Goal: Task Accomplishment & Management: Use online tool/utility

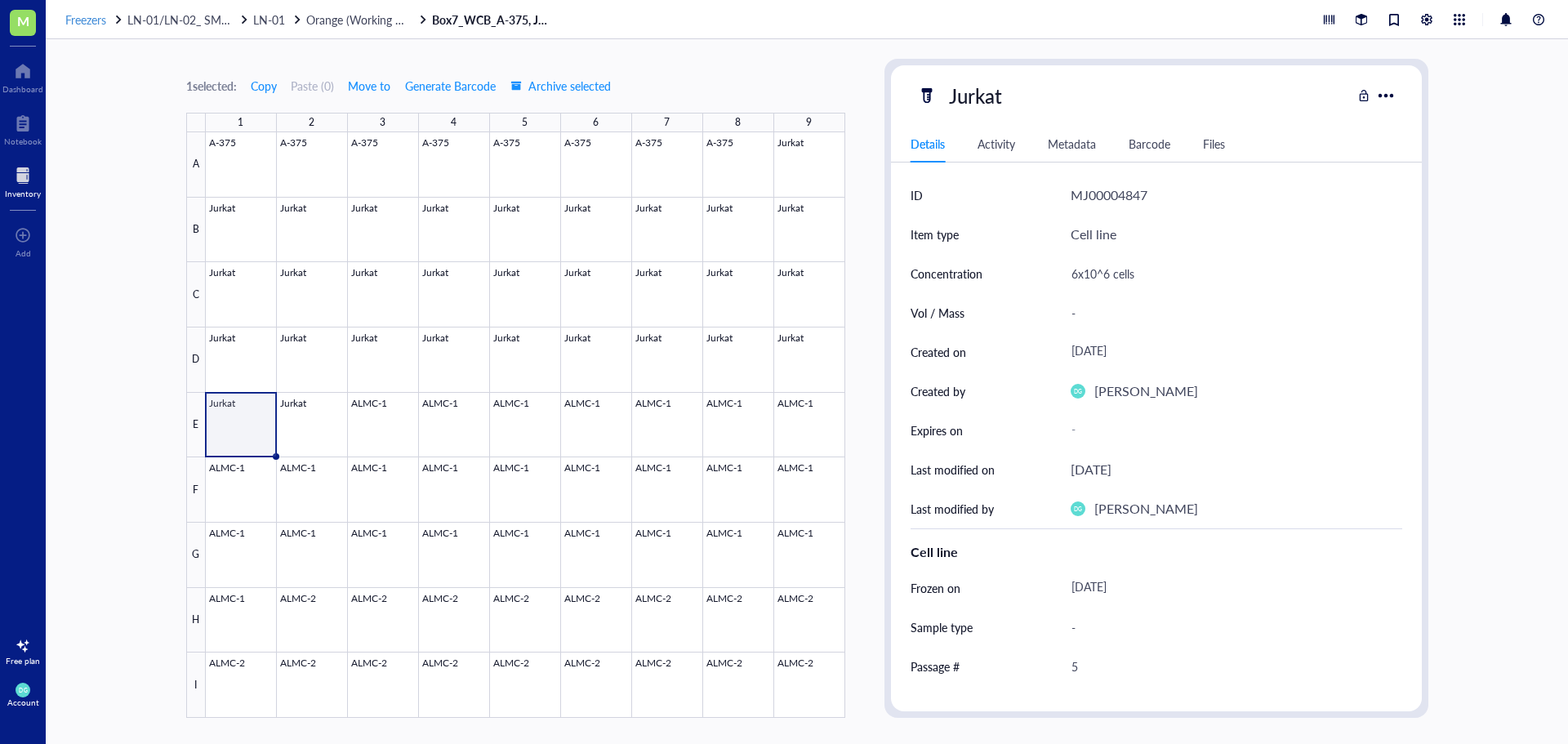
click at [92, 23] on span "Freezers" at bounding box center [86, 19] width 41 height 16
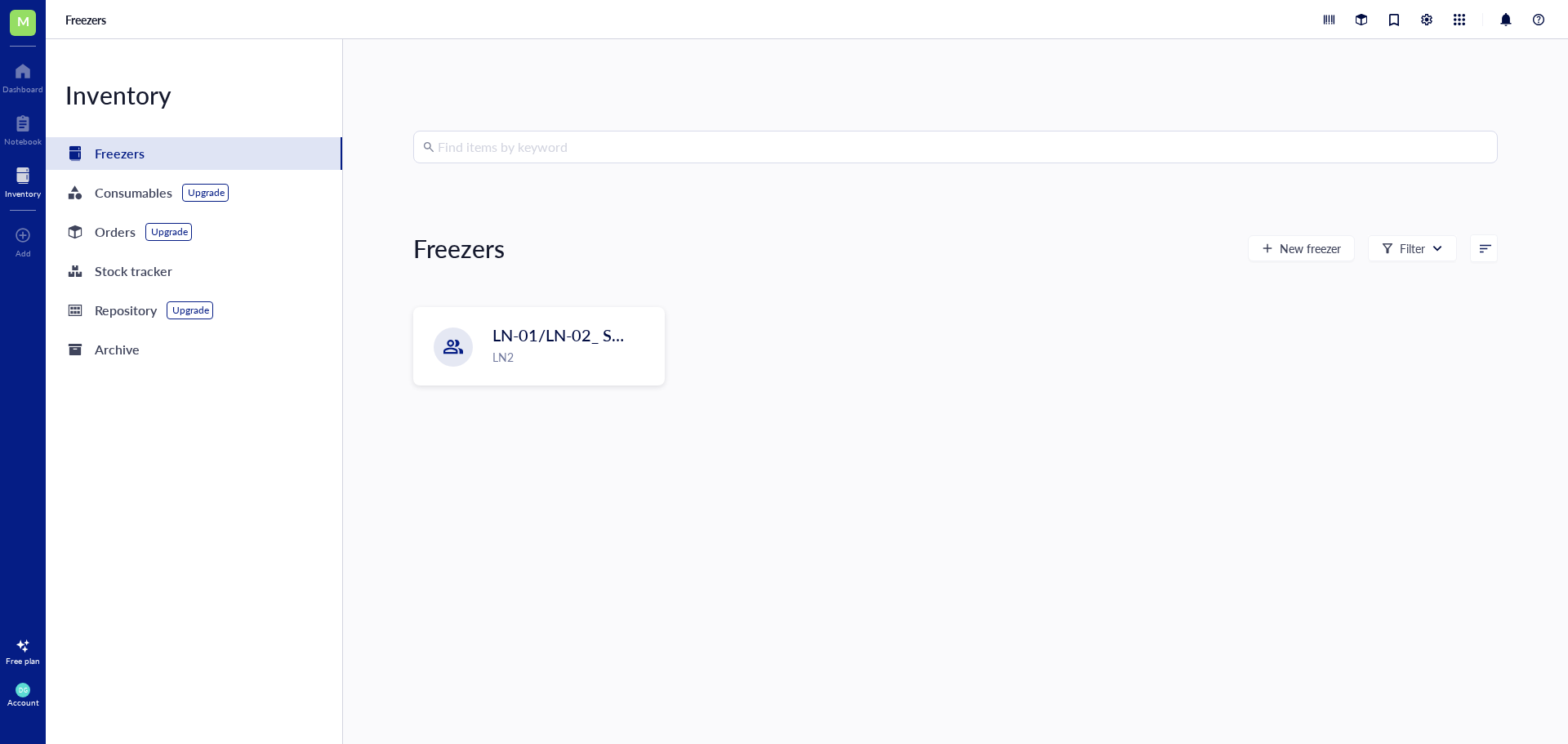
click at [583, 150] on input "search" at bounding box center [963, 147] width 1050 height 31
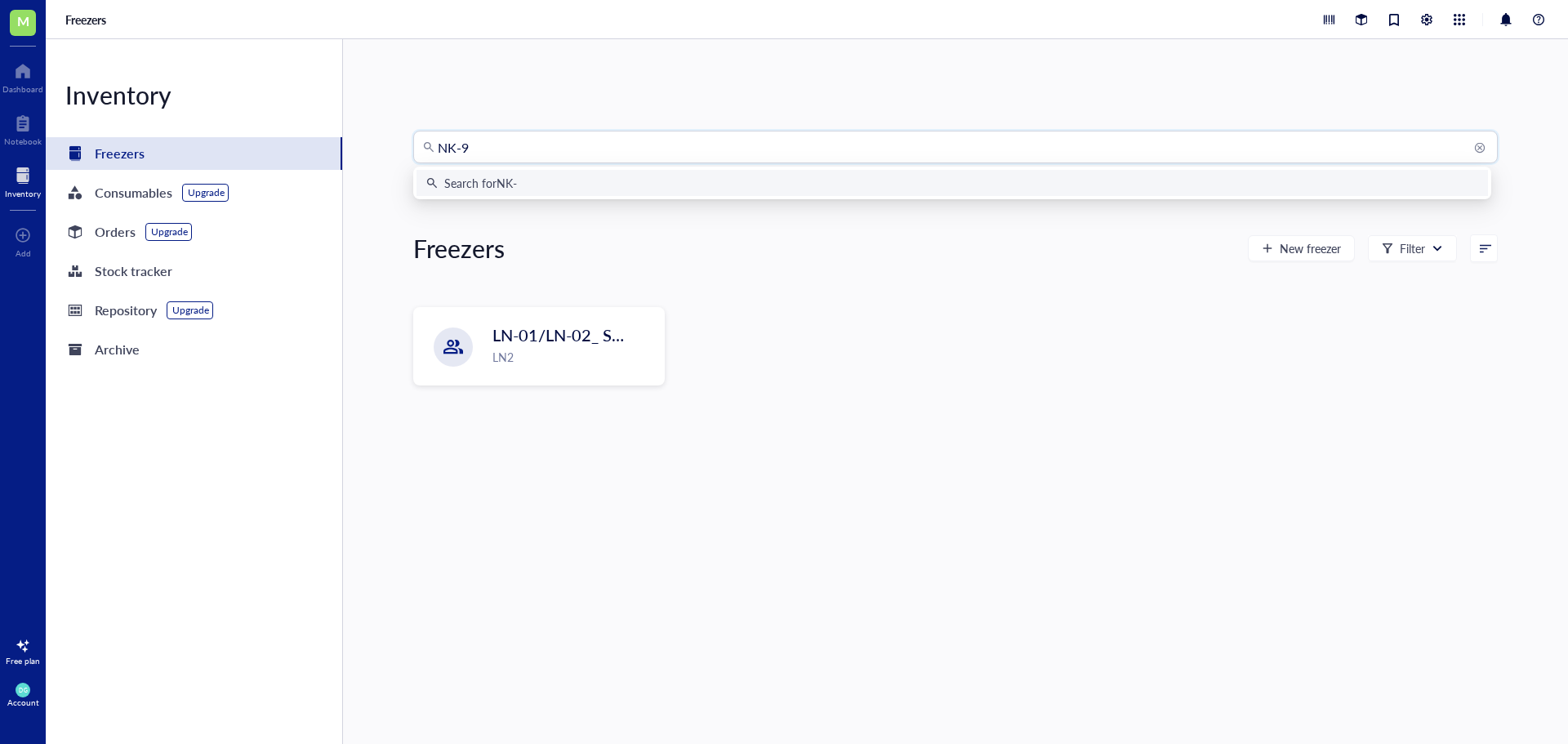
type input "NK-92"
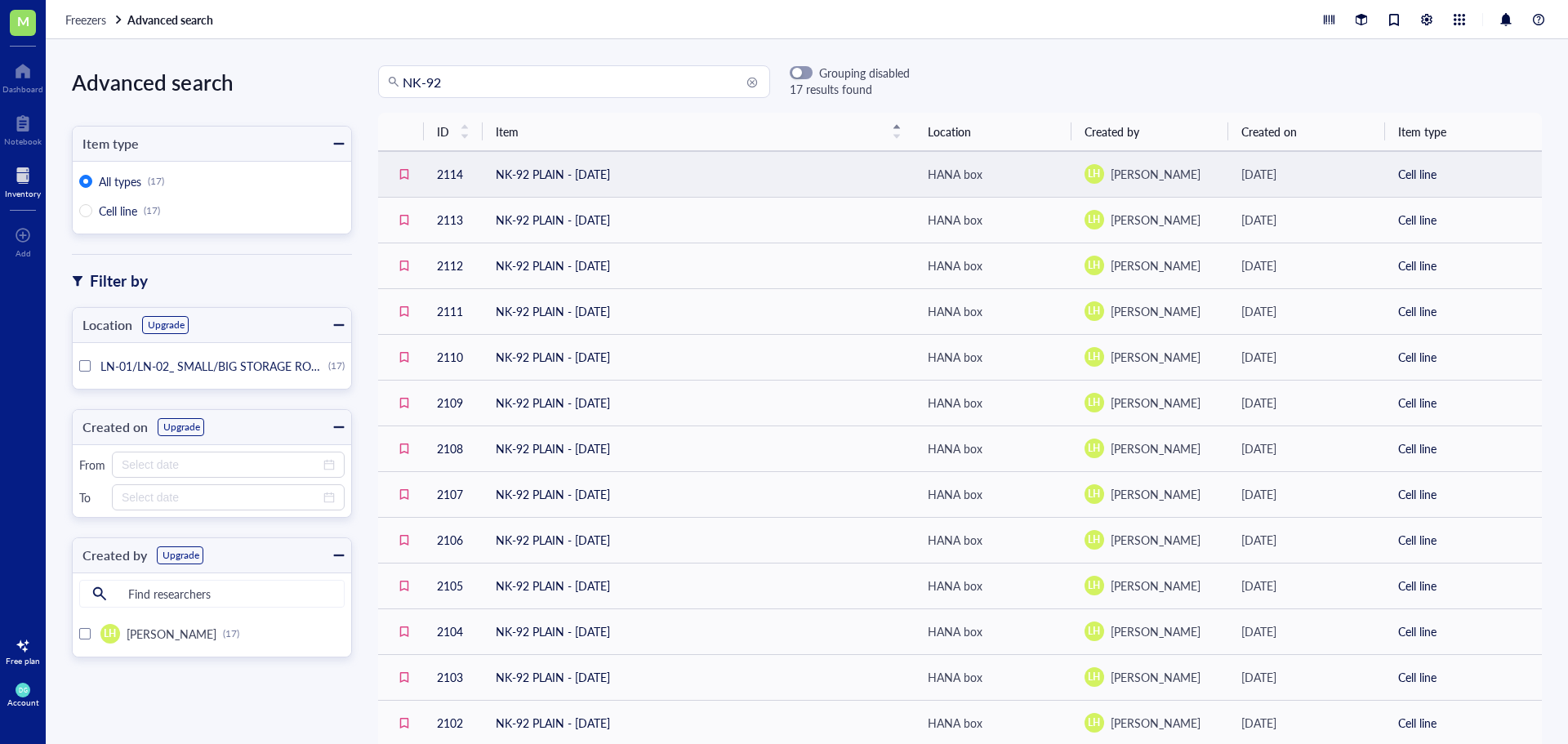
click at [607, 165] on td "NK-92 PLAIN - [DATE]" at bounding box center [698, 173] width 432 height 45
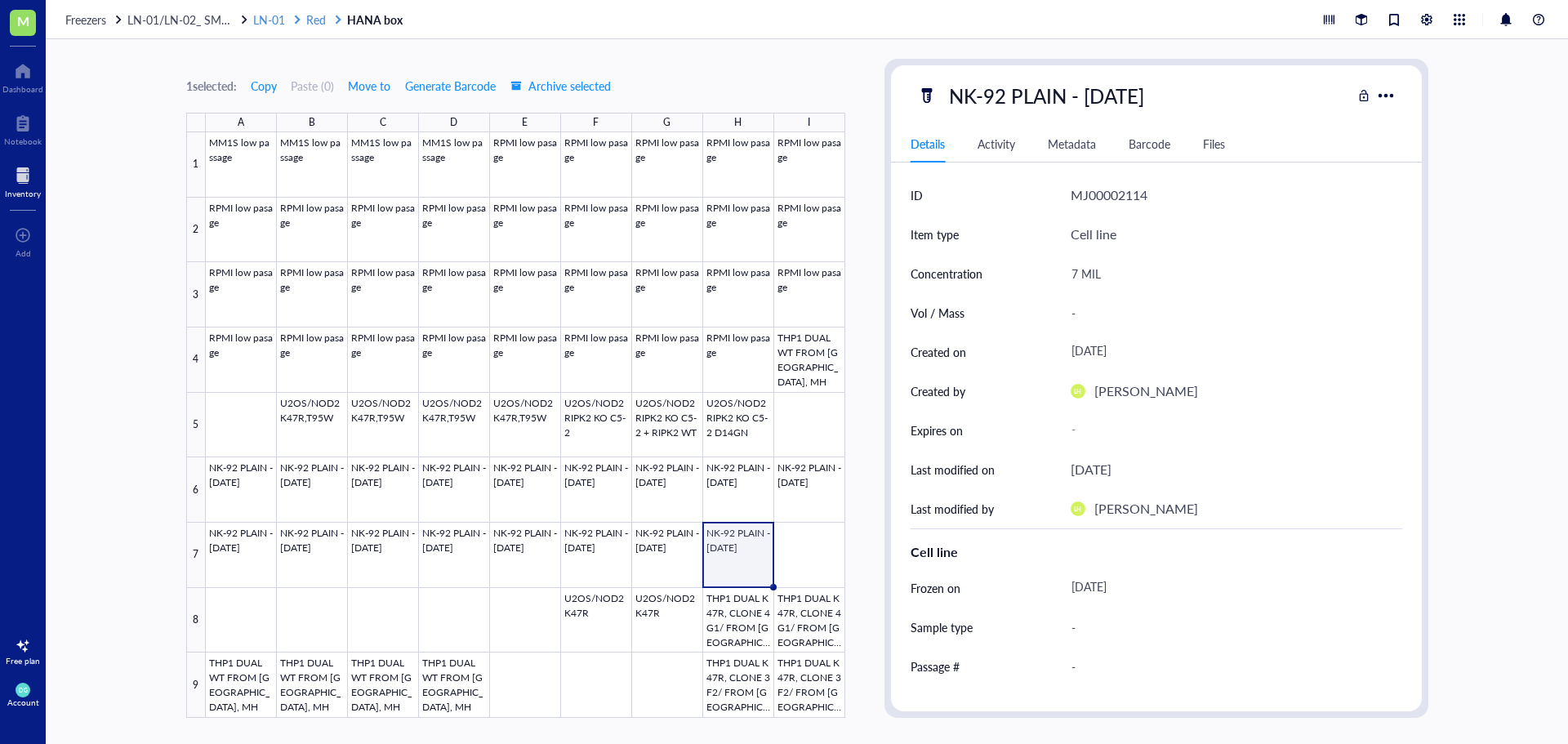
click at [313, 14] on span "Red" at bounding box center [316, 19] width 19 height 16
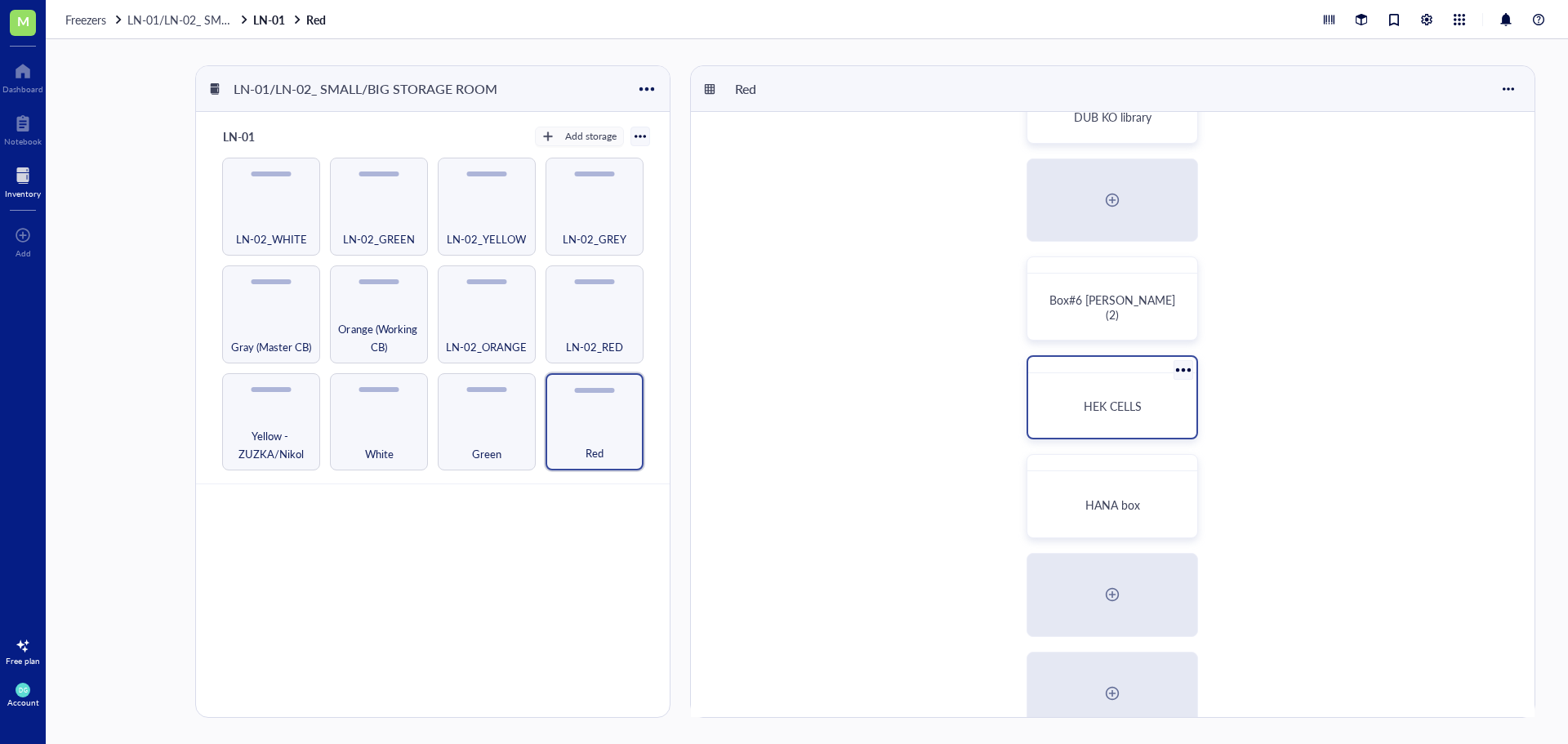
scroll to position [408, 0]
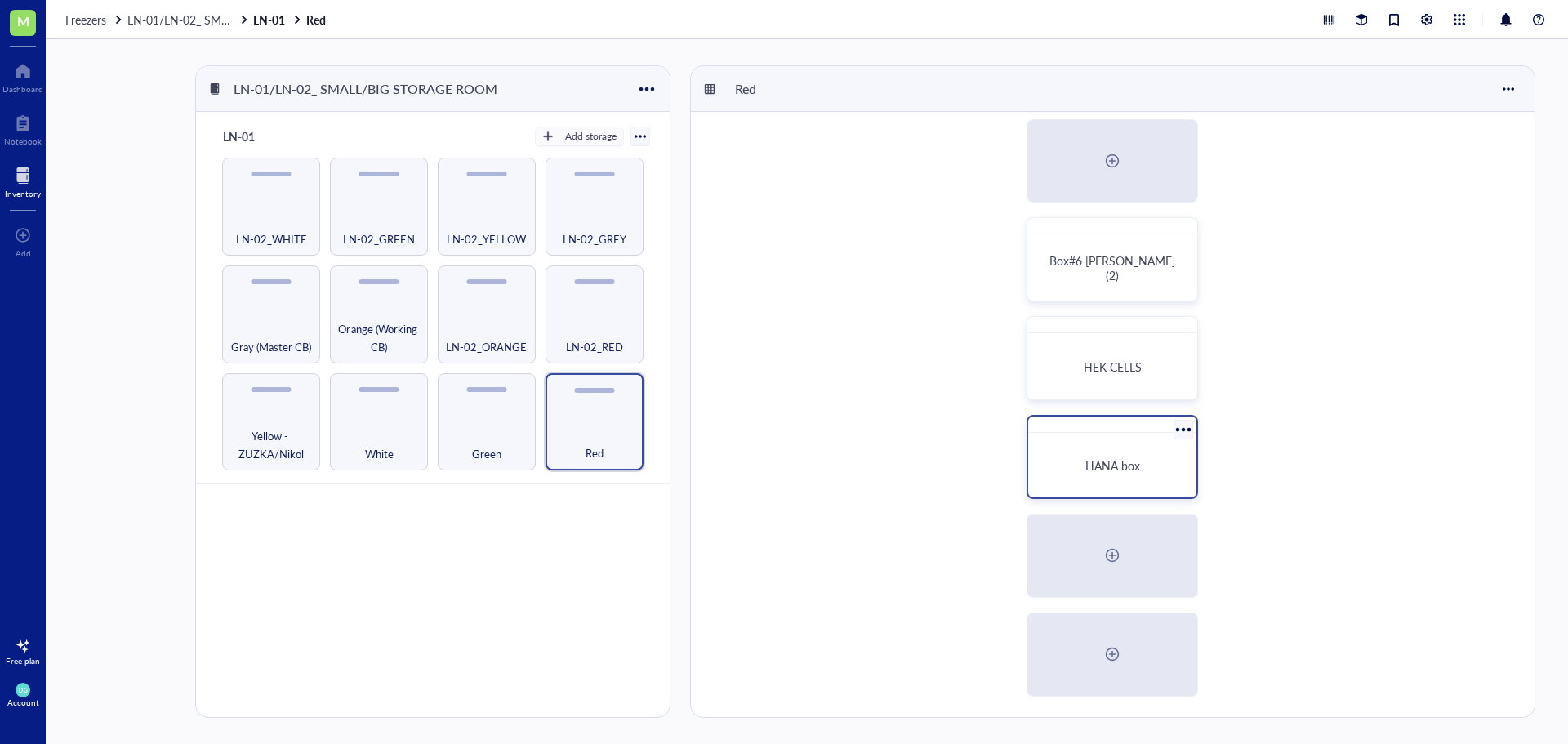
click at [1092, 464] on span "HANA box" at bounding box center [1113, 465] width 55 height 16
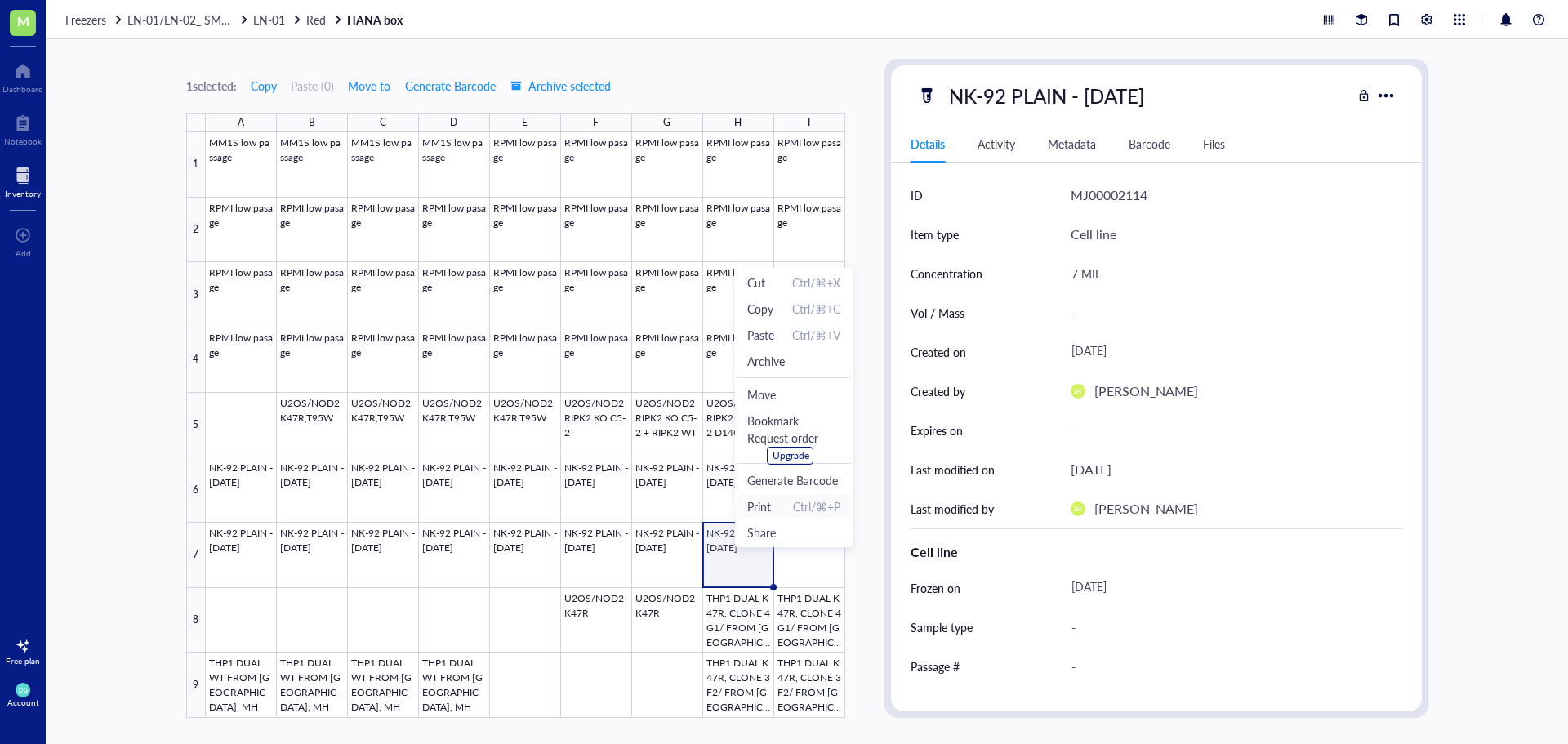
click at [769, 505] on span "Print" at bounding box center [759, 505] width 23 height 18
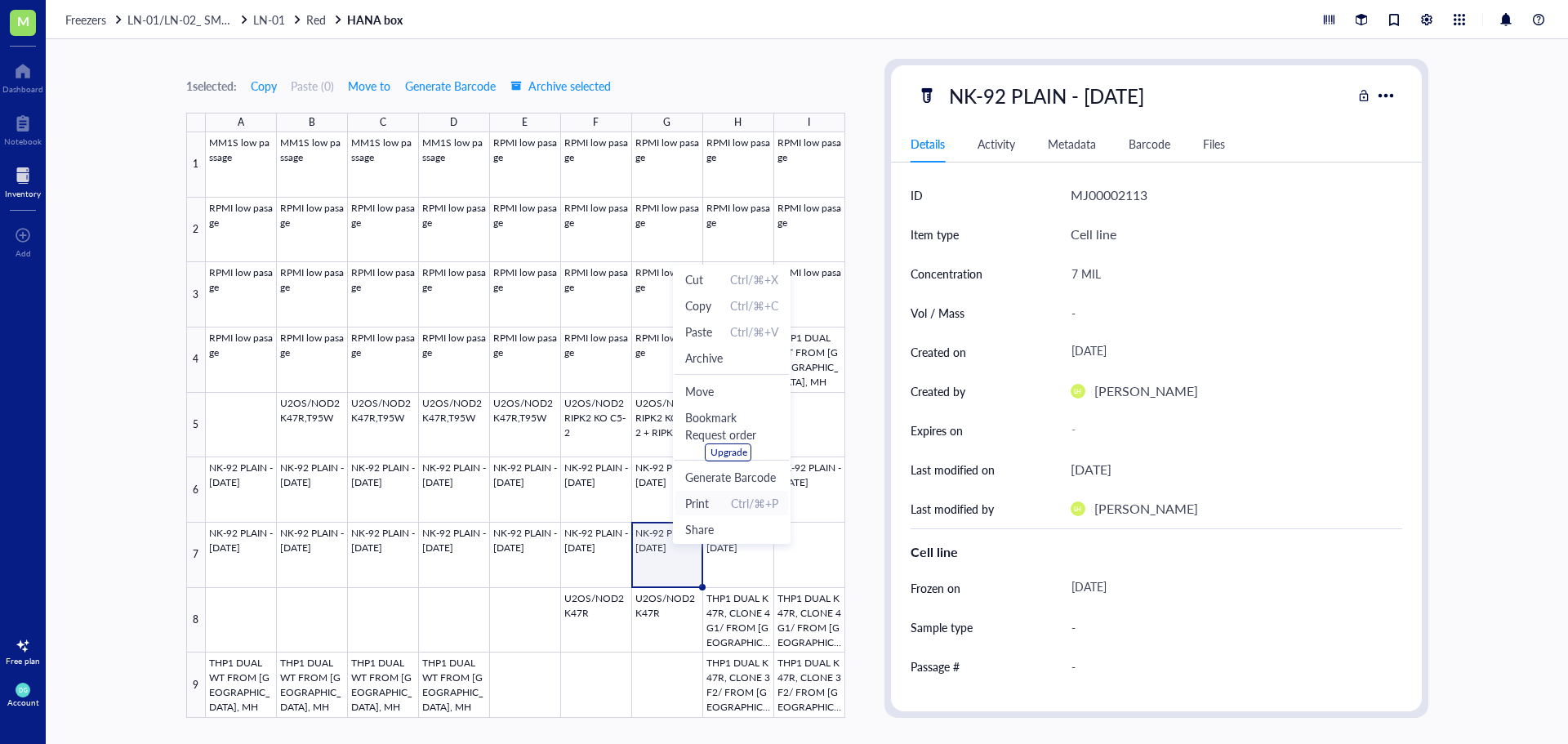
click at [709, 503] on span "Print" at bounding box center [697, 502] width 23 height 18
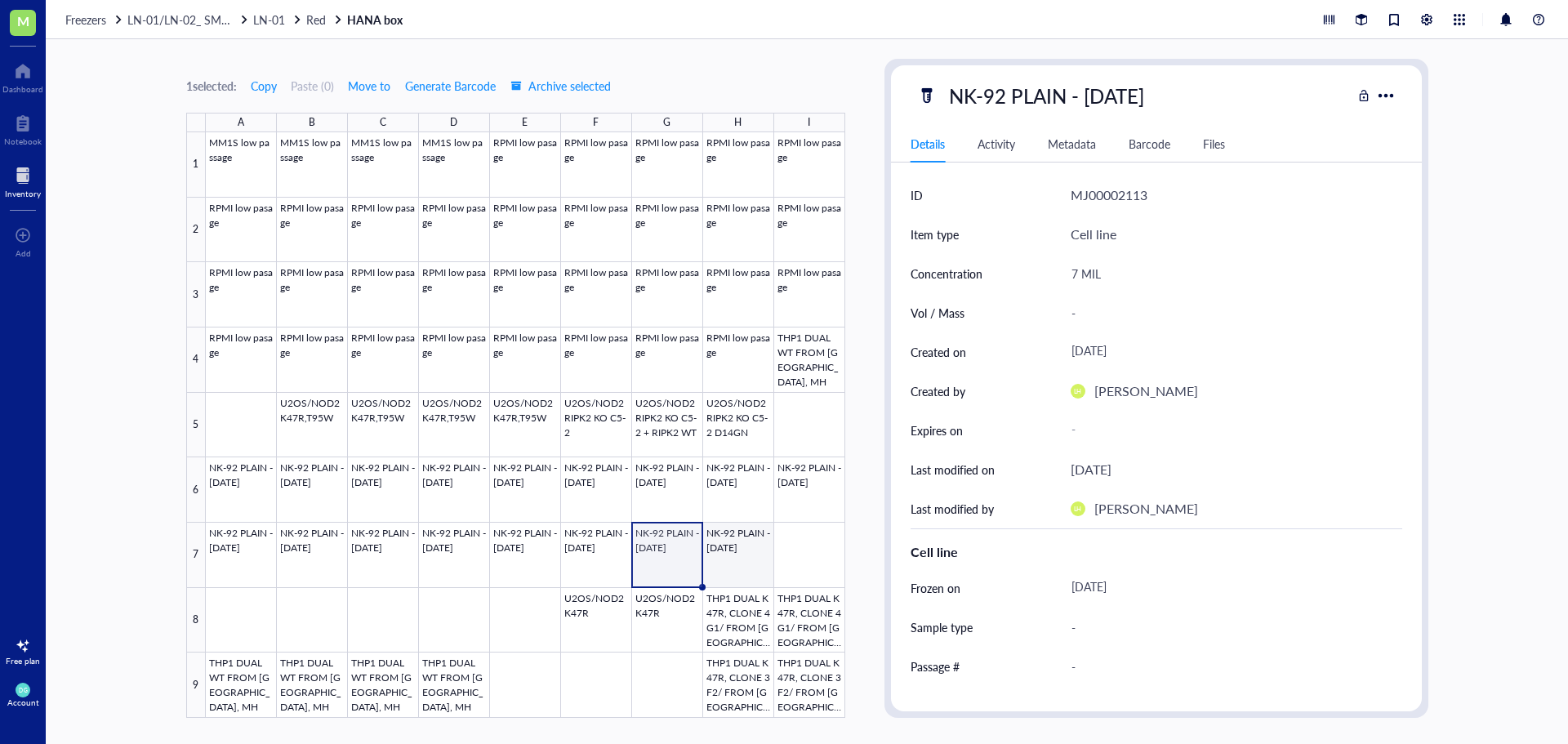
click at [740, 546] on div at bounding box center [525, 425] width 639 height 586
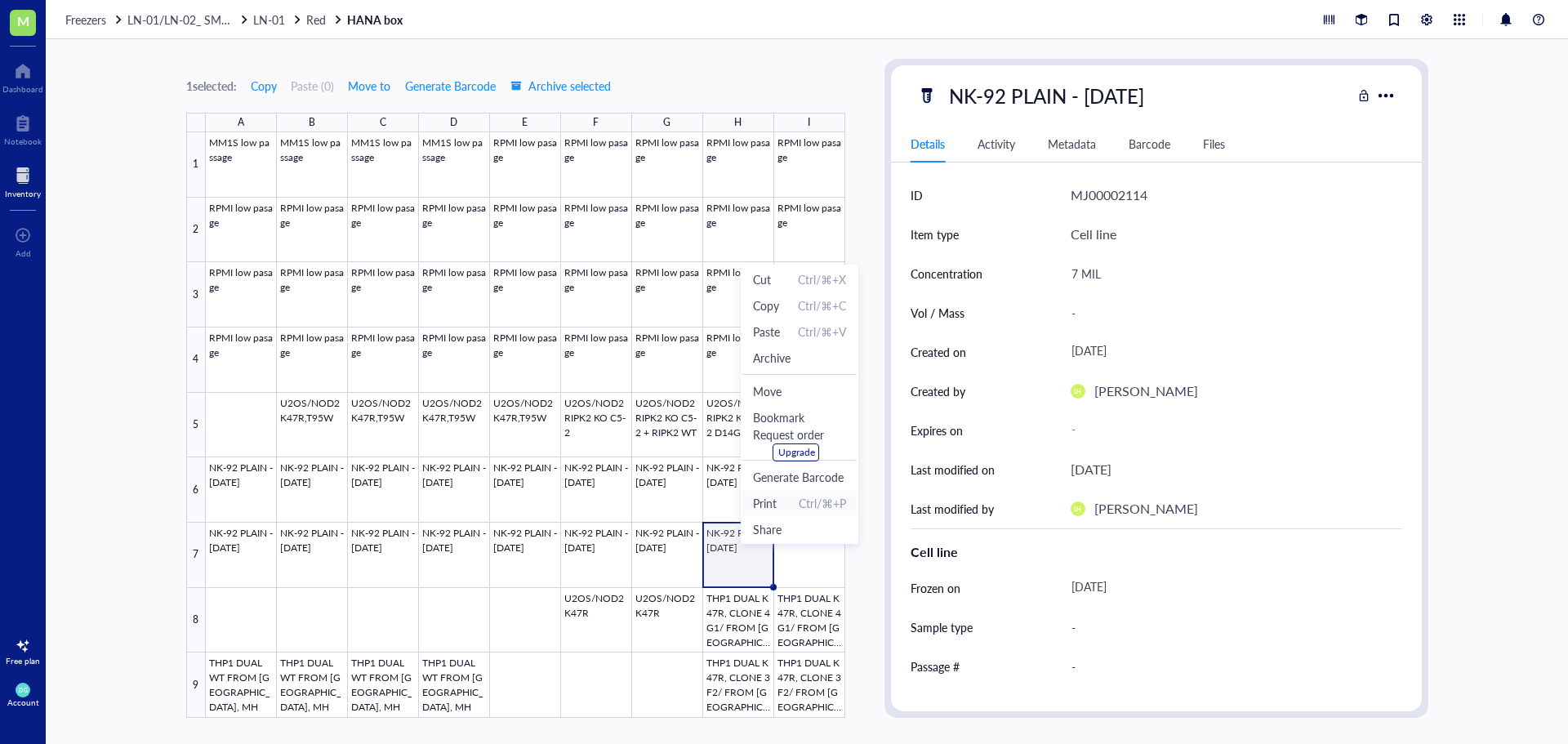
click at [778, 501] on span "Print Ctrl/⌘+P" at bounding box center [799, 502] width 93 height 18
click at [765, 369] on span "Archive" at bounding box center [760, 362] width 38 height 18
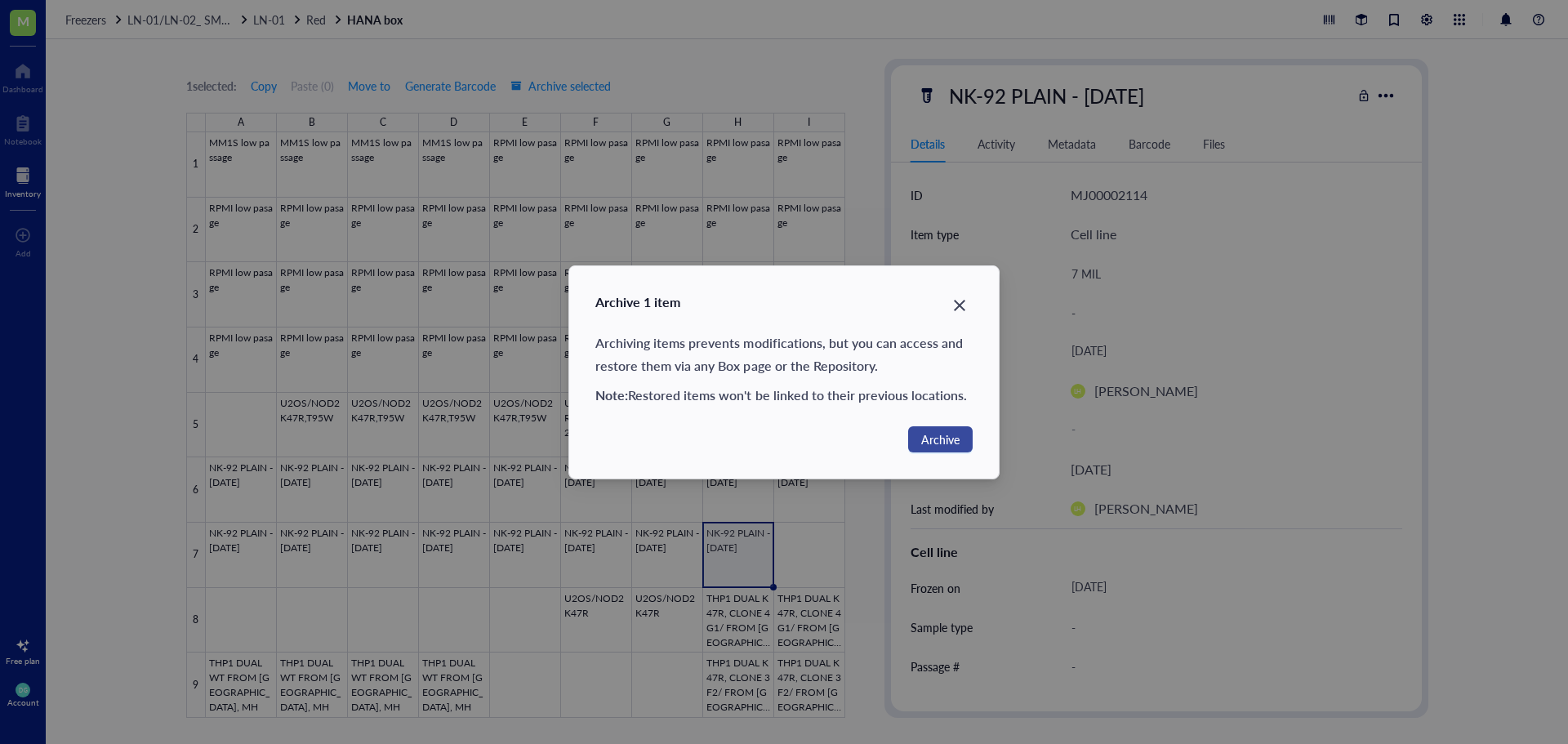
click at [952, 441] on span "Archive" at bounding box center [941, 439] width 39 height 18
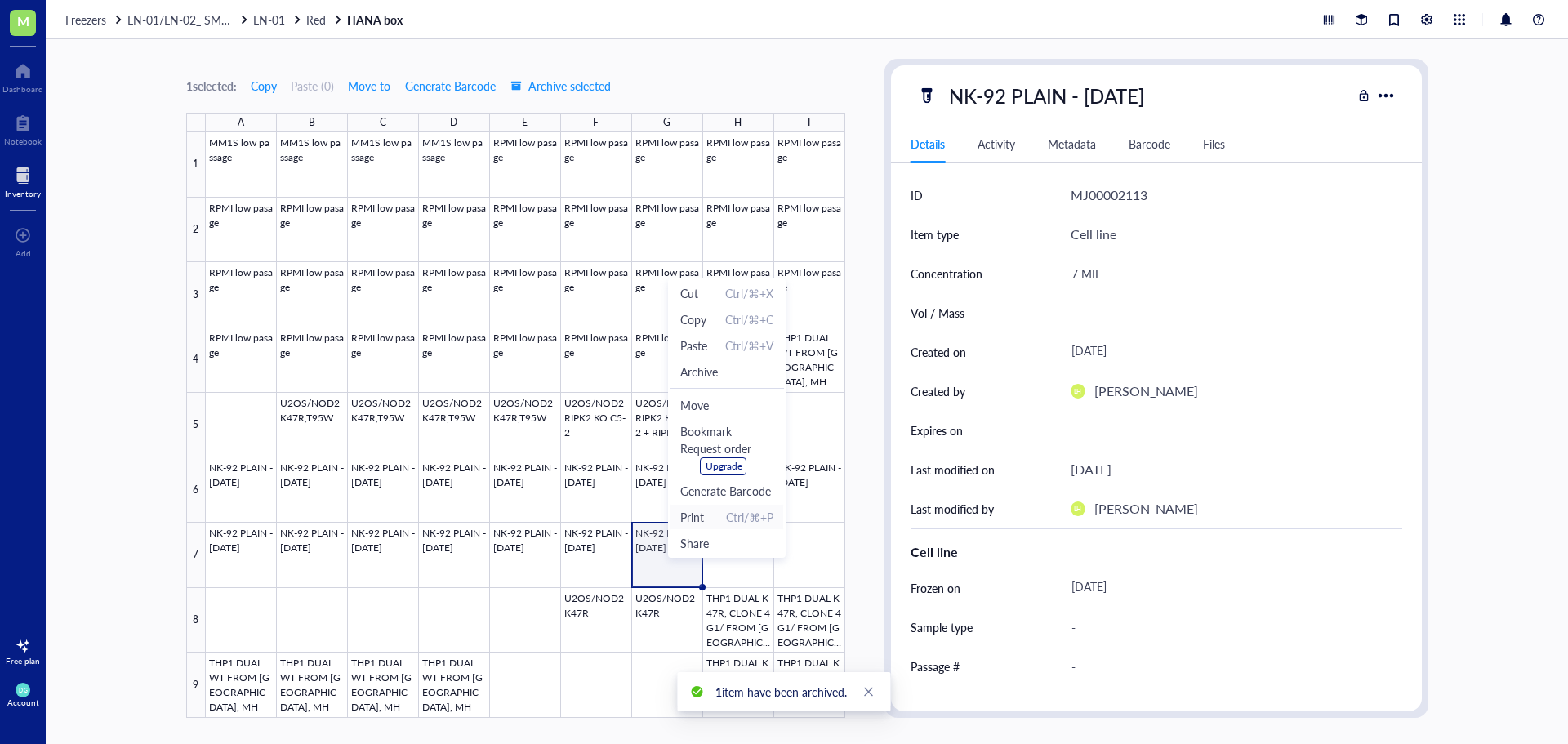
click at [696, 520] on span "Print" at bounding box center [692, 516] width 23 height 18
click at [724, 354] on span "Archive" at bounding box center [726, 354] width 93 height 18
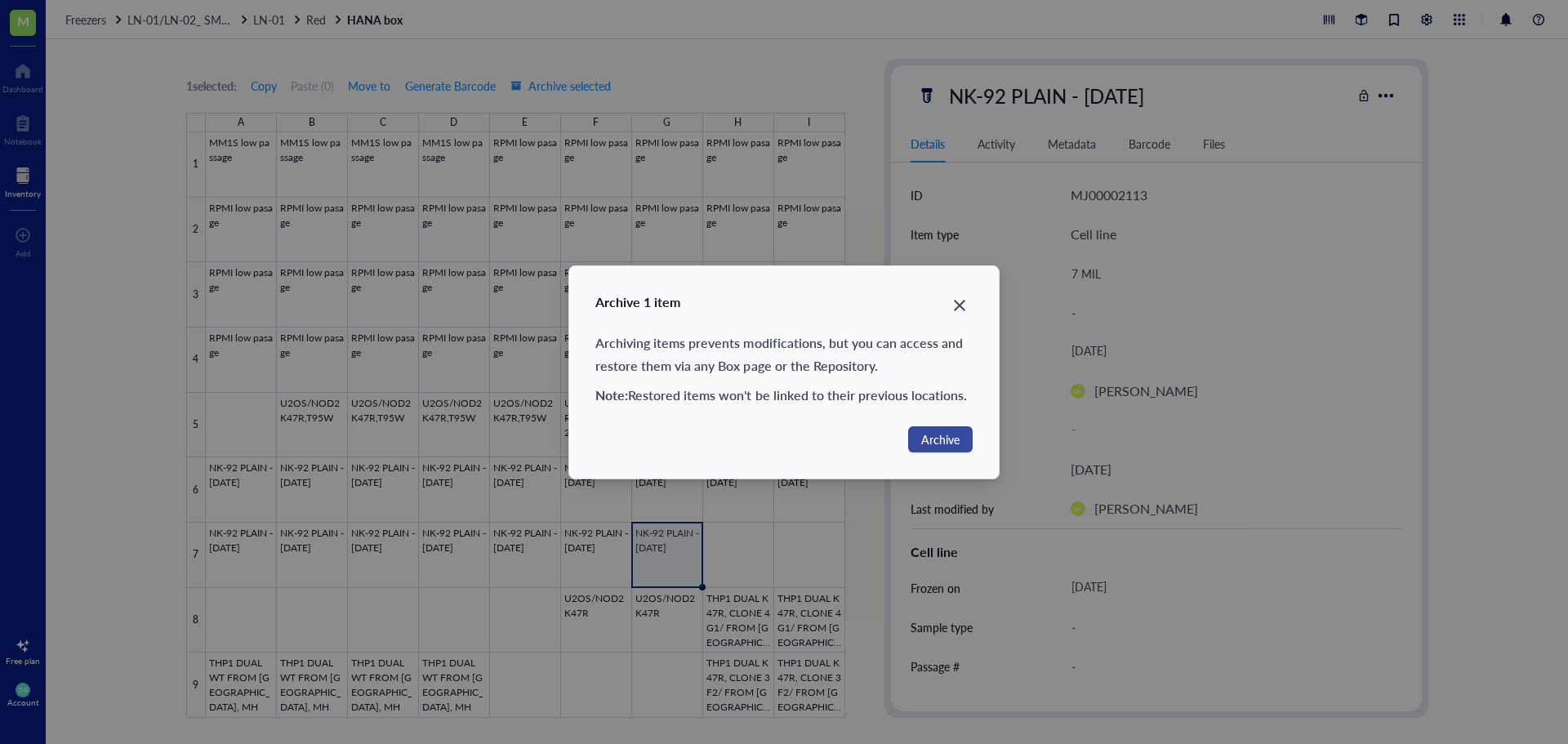
click at [929, 437] on span "Archive" at bounding box center [941, 439] width 39 height 18
